Goal: Transaction & Acquisition: Purchase product/service

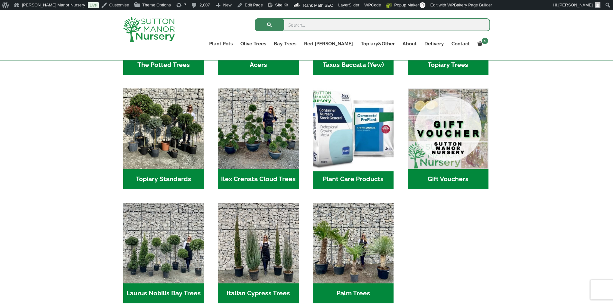
scroll to position [503, 0]
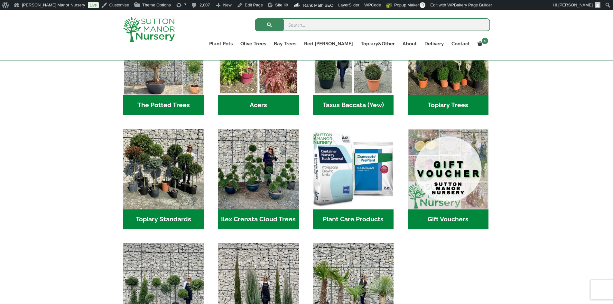
click at [343, 209] on h2 "Plant Care Products (6)" at bounding box center [353, 219] width 81 height 20
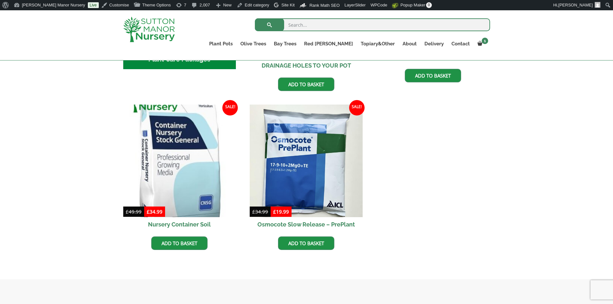
scroll to position [322, 0]
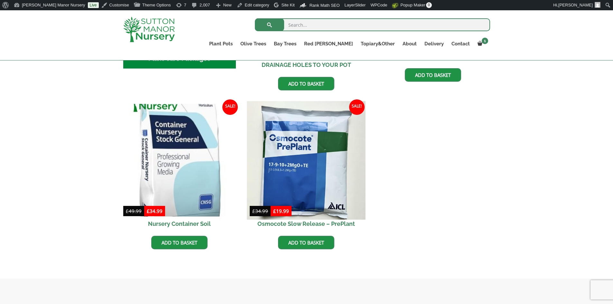
click at [316, 166] on img at bounding box center [306, 160] width 118 height 118
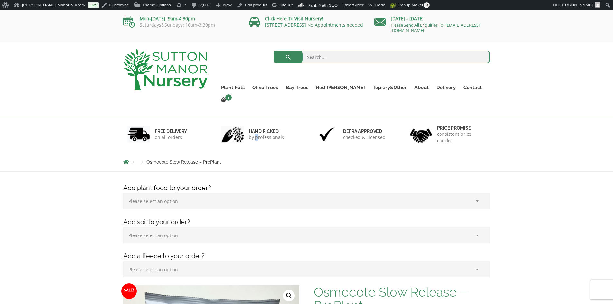
click at [256, 135] on div "hand picked by professionals" at bounding box center [259, 134] width 94 height 35
